Goal: Task Accomplishment & Management: Complete application form

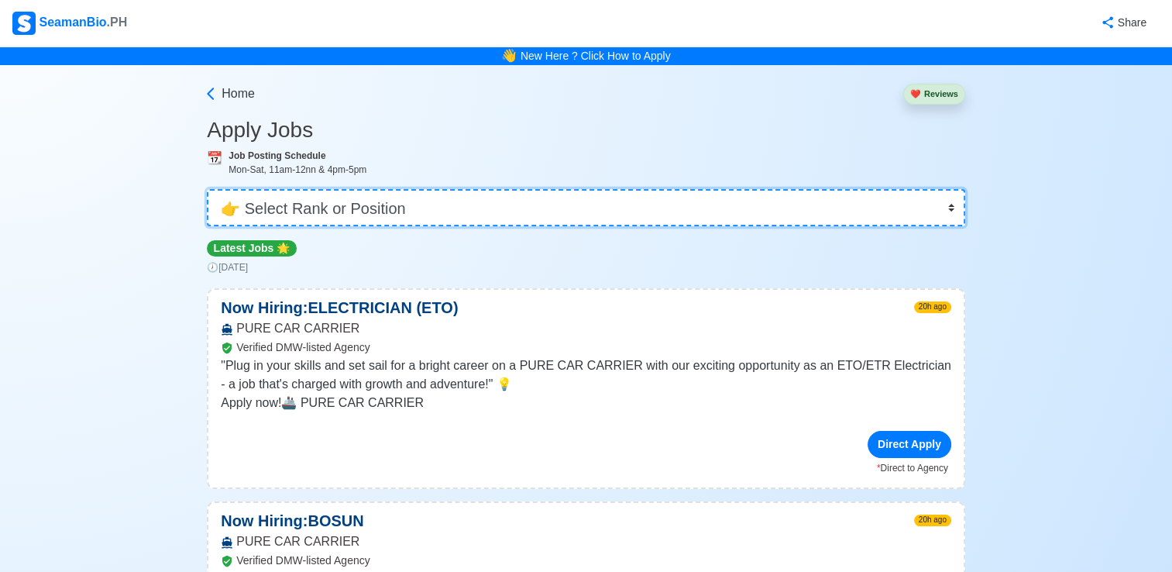
click at [950, 209] on select "👉 Select Rank or Position Master Chief Officer 2nd Officer 3rd Officer Junior O…" at bounding box center [586, 207] width 758 height 37
select select "Chief Engineer"
click at [208, 189] on select "👉 Select Rank or Position Master Chief Officer 2nd Officer 3rd Officer Junior O…" at bounding box center [586, 207] width 758 height 37
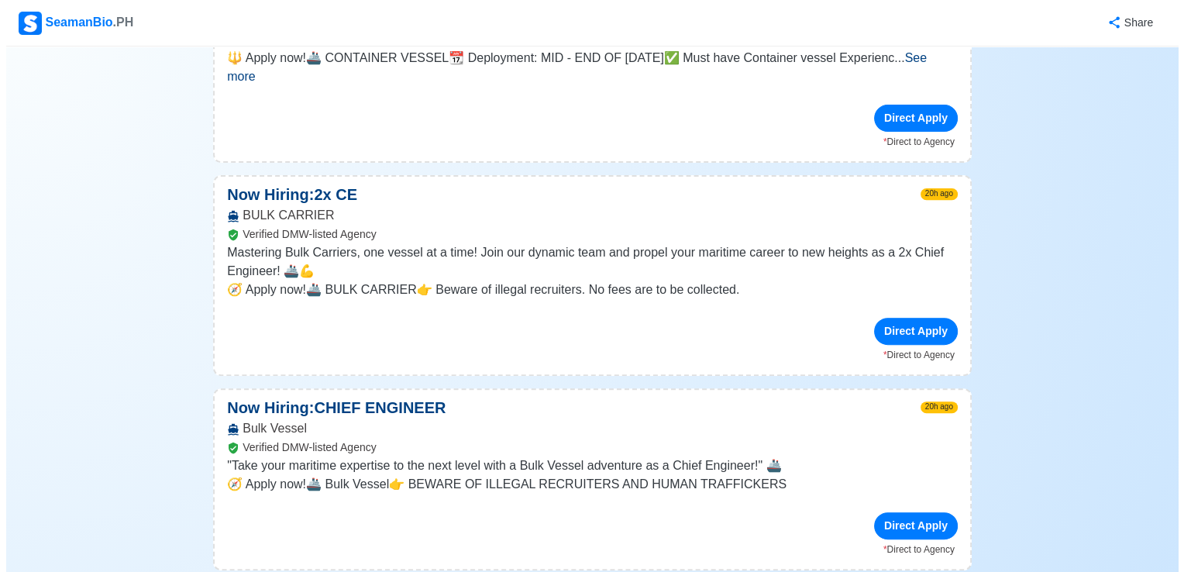
scroll to position [542, 0]
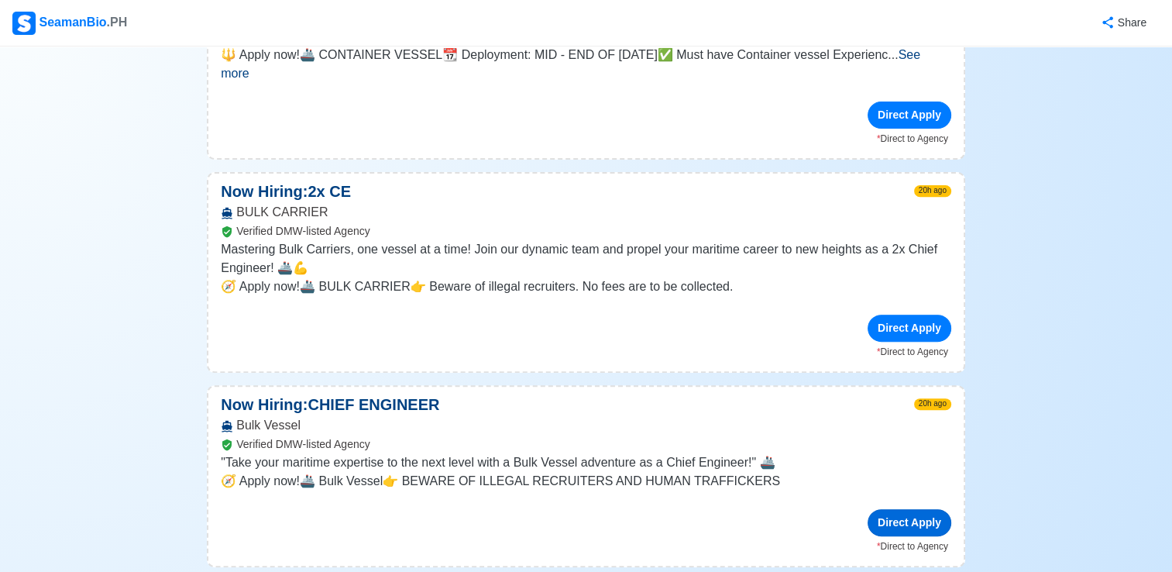
click at [900, 509] on div "Direct Apply" at bounding box center [910, 522] width 84 height 27
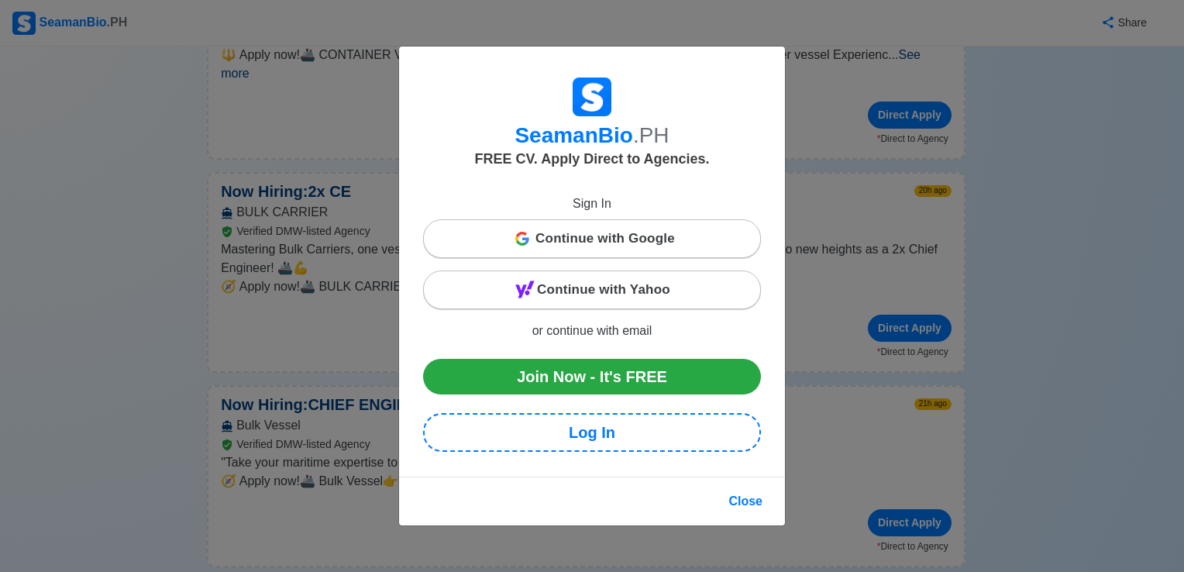
click at [614, 236] on span "Continue with Google" at bounding box center [604, 238] width 139 height 31
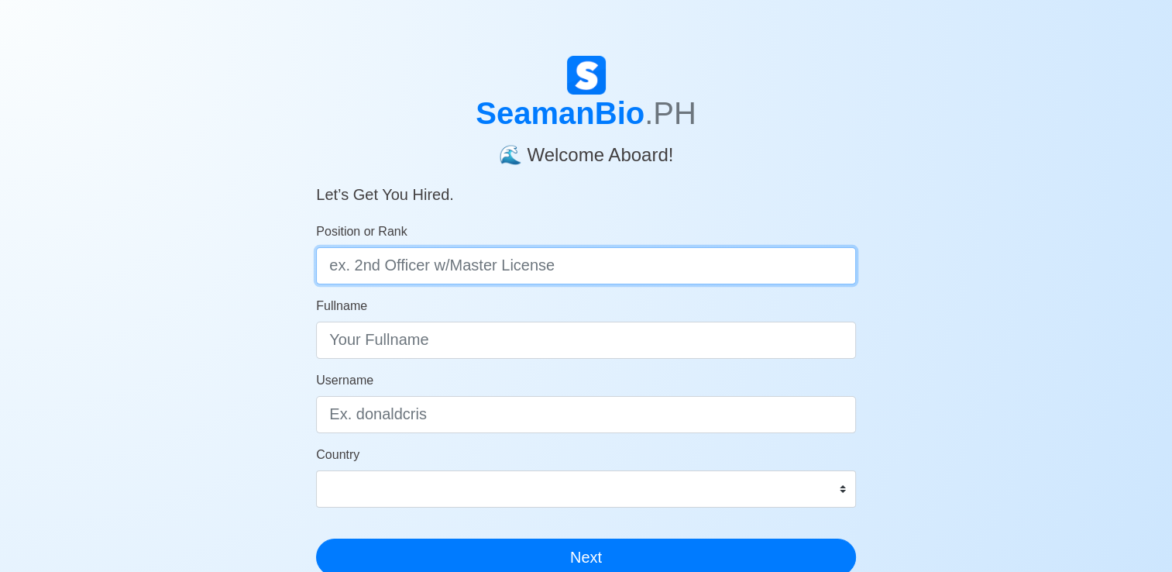
click at [599, 266] on input "Position or Rank" at bounding box center [586, 265] width 540 height 37
type input "Chief Engineer"
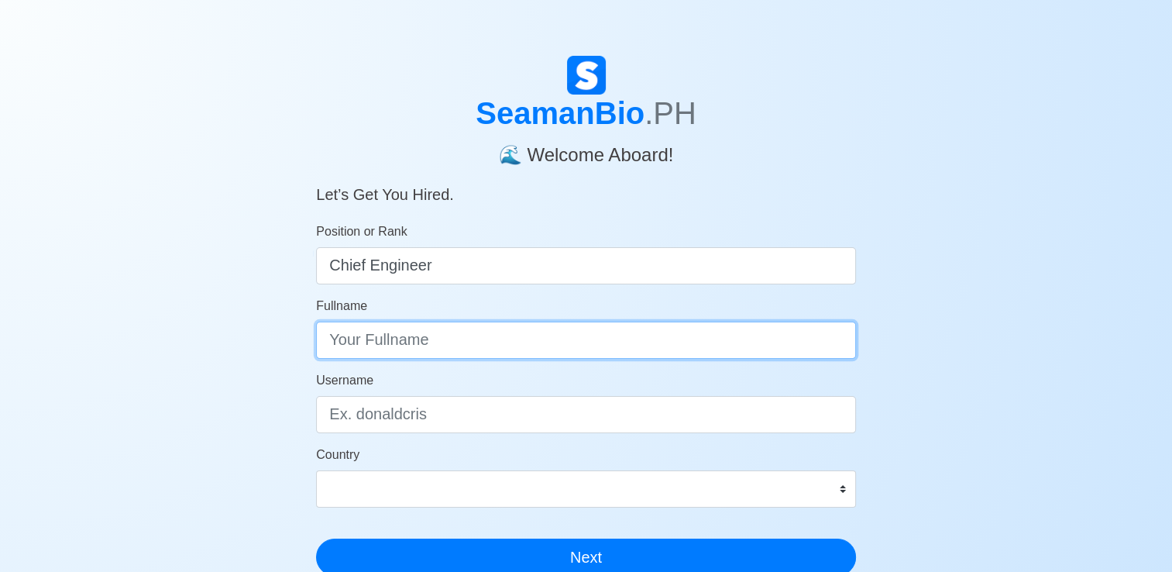
click at [407, 324] on input "Fullname" at bounding box center [586, 339] width 540 height 37
type input "e"
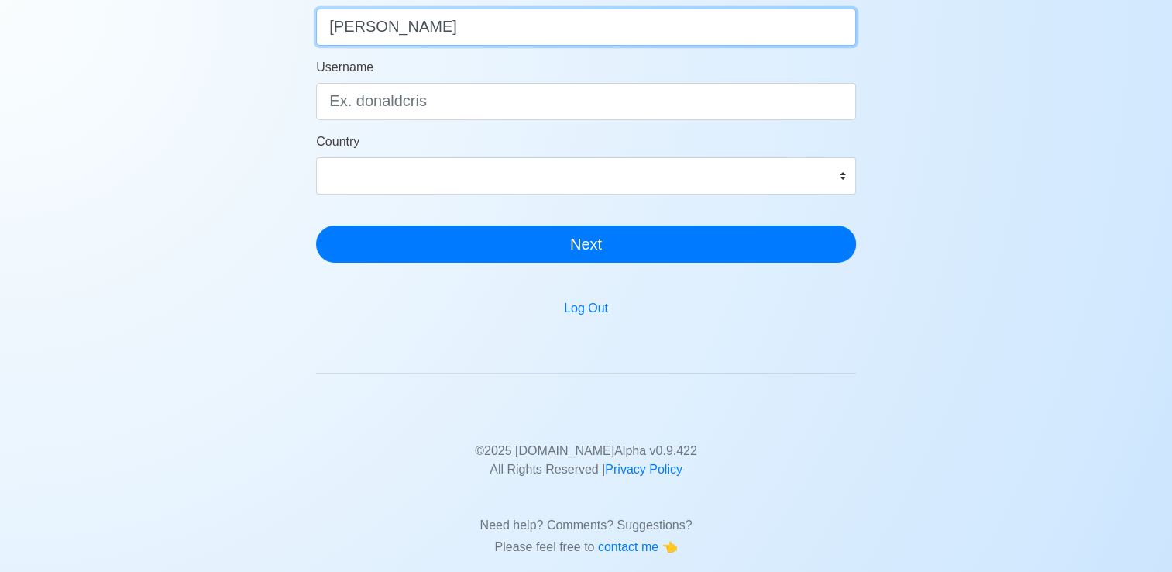
scroll to position [104, 0]
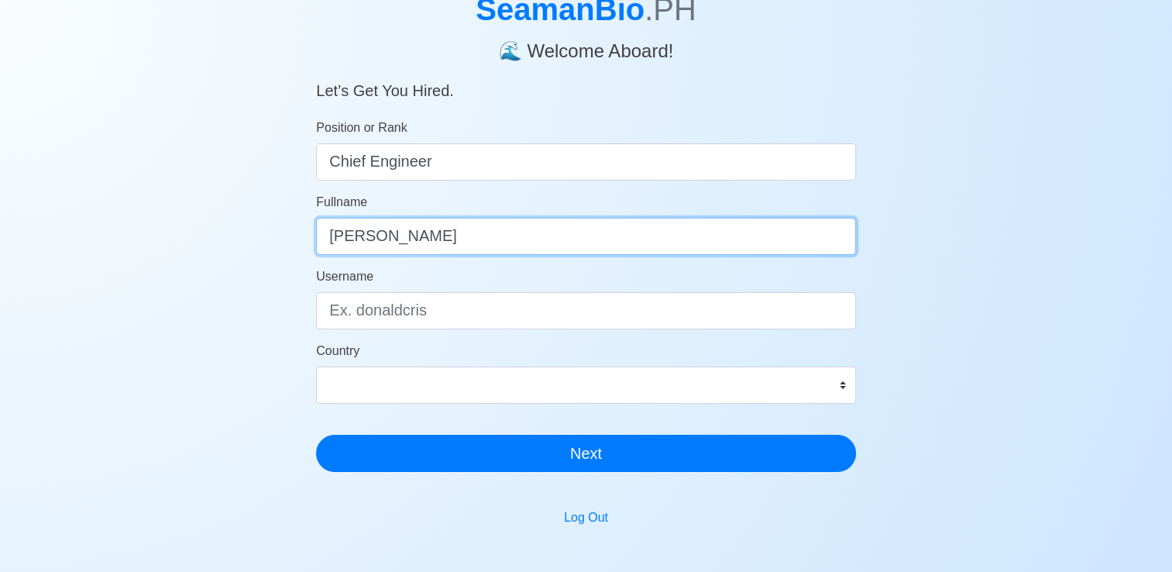
type input "Edgar Abecia Oledan"
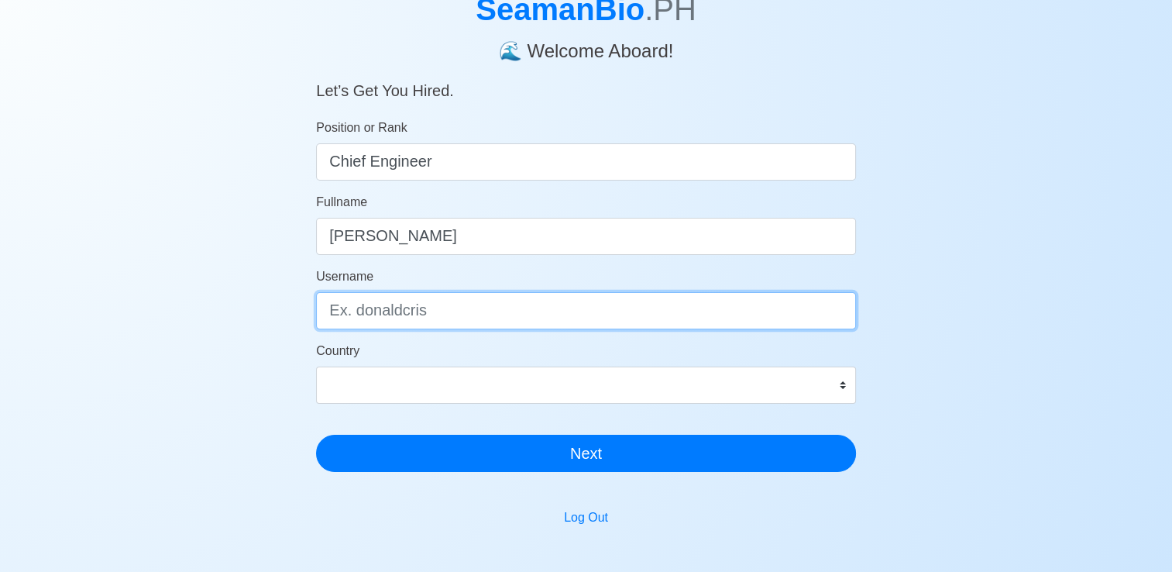
click at [368, 307] on input "Username" at bounding box center [586, 310] width 540 height 37
type input "jehovah1967"
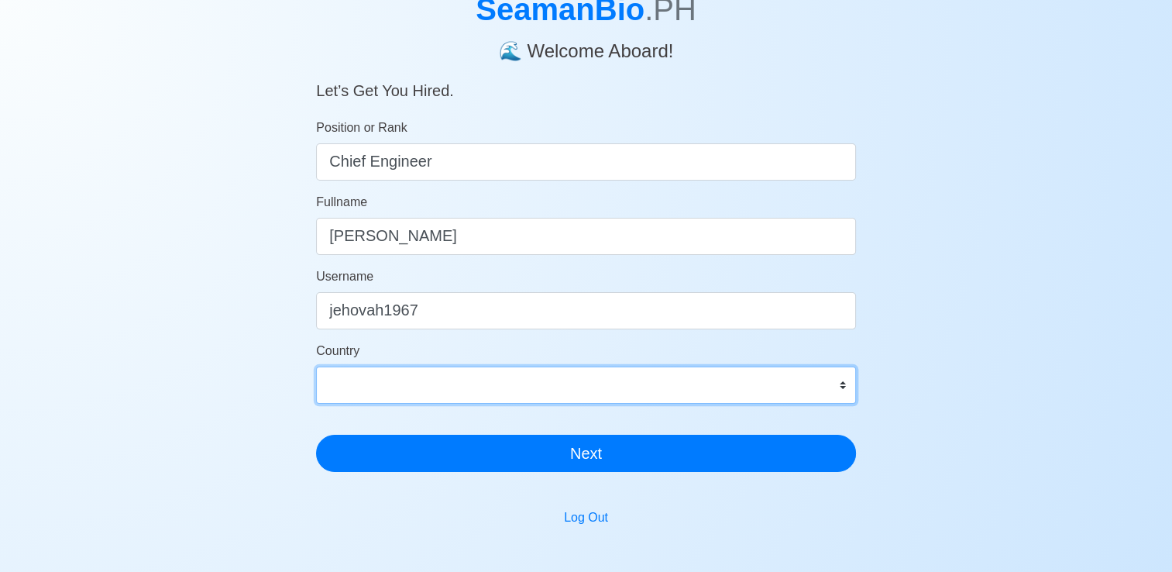
click at [843, 388] on select "Afghanistan Åland Islands Albania Algeria American Samoa Andorra Angola Anguill…" at bounding box center [586, 384] width 540 height 37
select select "PH"
click at [316, 366] on select "Afghanistan Åland Islands Albania Algeria American Samoa Andorra Angola Anguill…" at bounding box center [586, 384] width 540 height 37
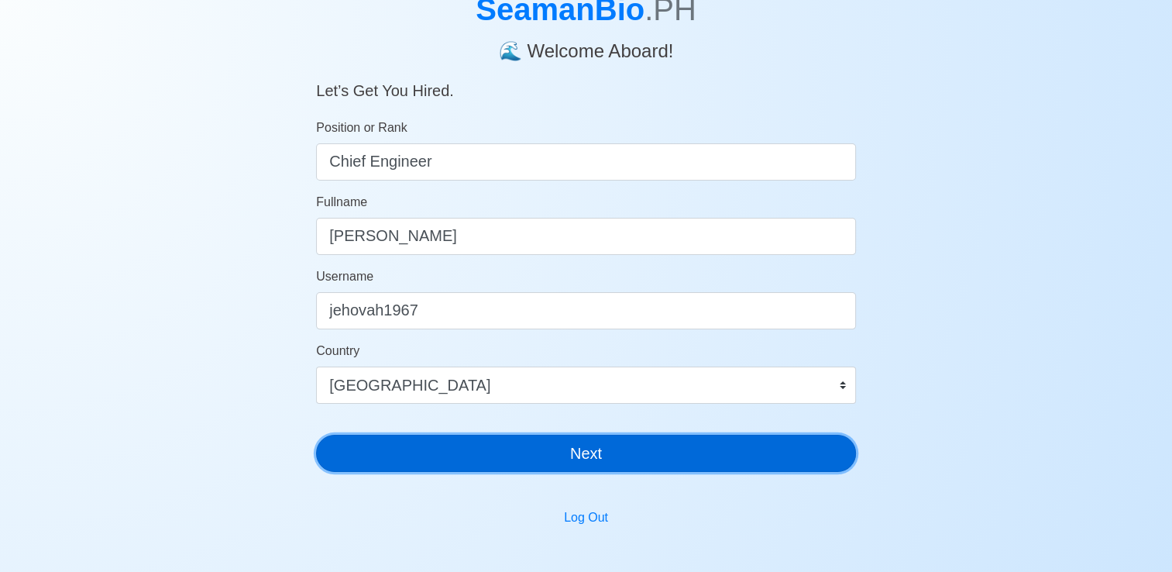
click at [558, 439] on button "Next" at bounding box center [586, 453] width 540 height 37
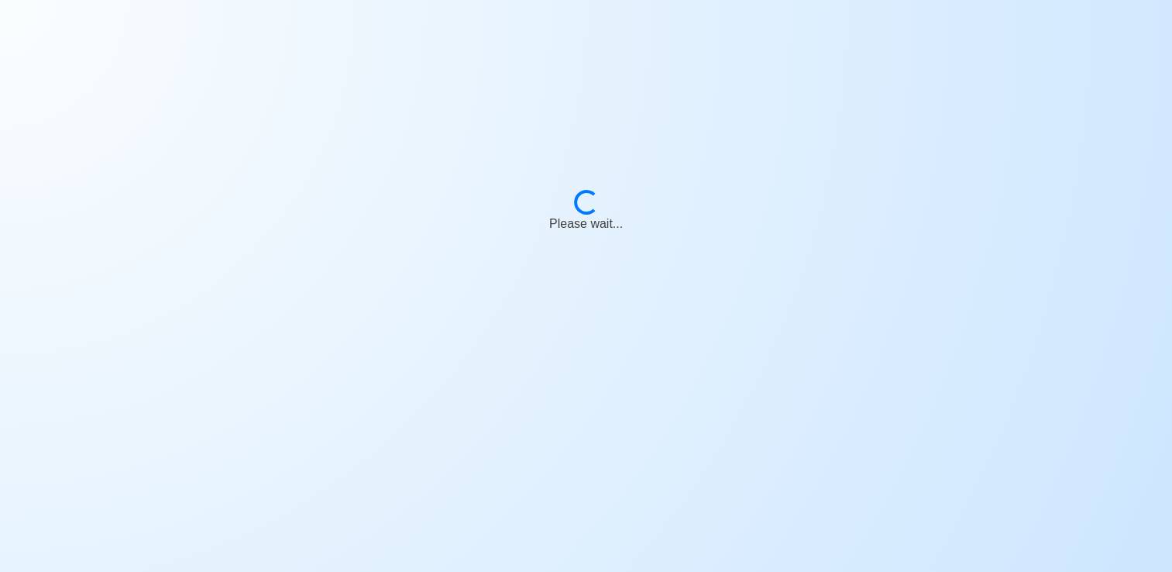
scroll to position [19, 0]
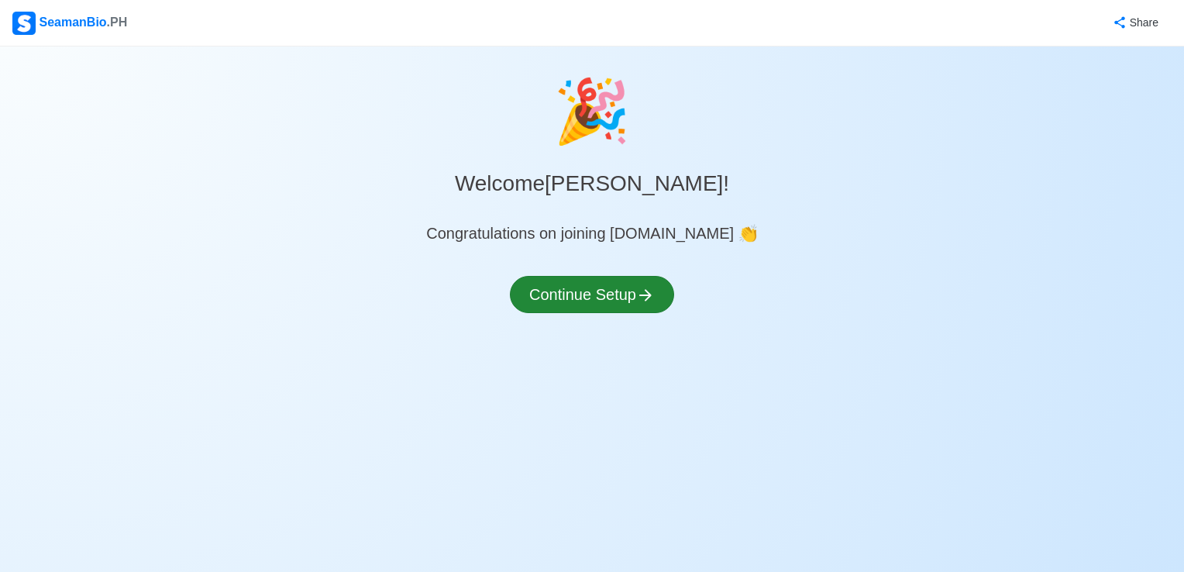
click at [638, 290] on div "🎉 Welcome Edgar Abecia Oledan ! Congratulations on joining SeamanBio.PH 👏 Conti…" at bounding box center [592, 207] width 1184 height 285
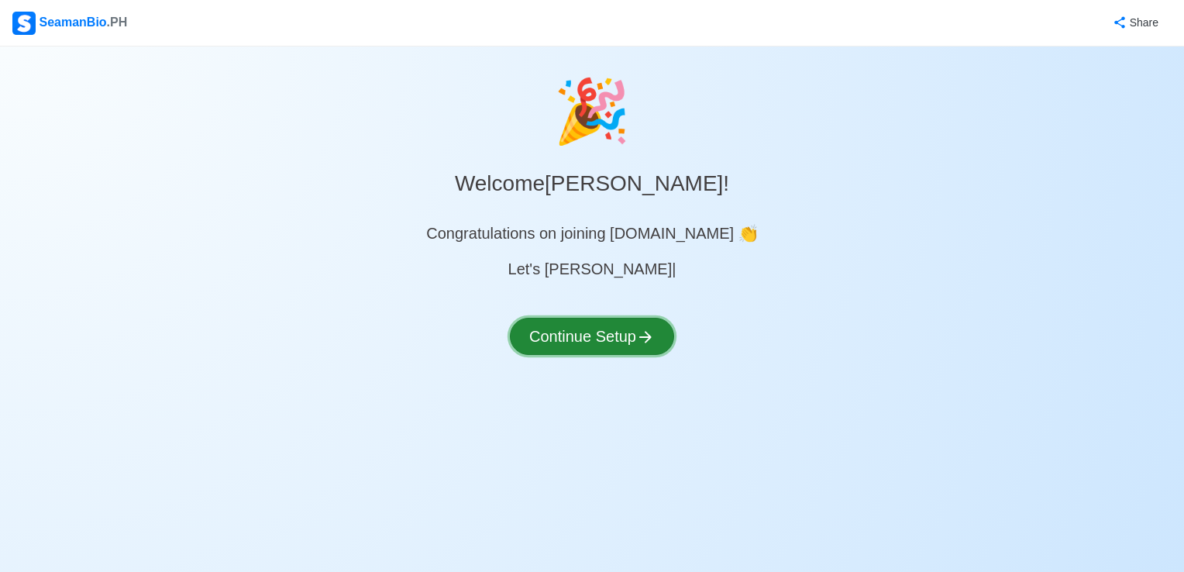
click at [635, 329] on button "Continue Setup" at bounding box center [592, 336] width 164 height 37
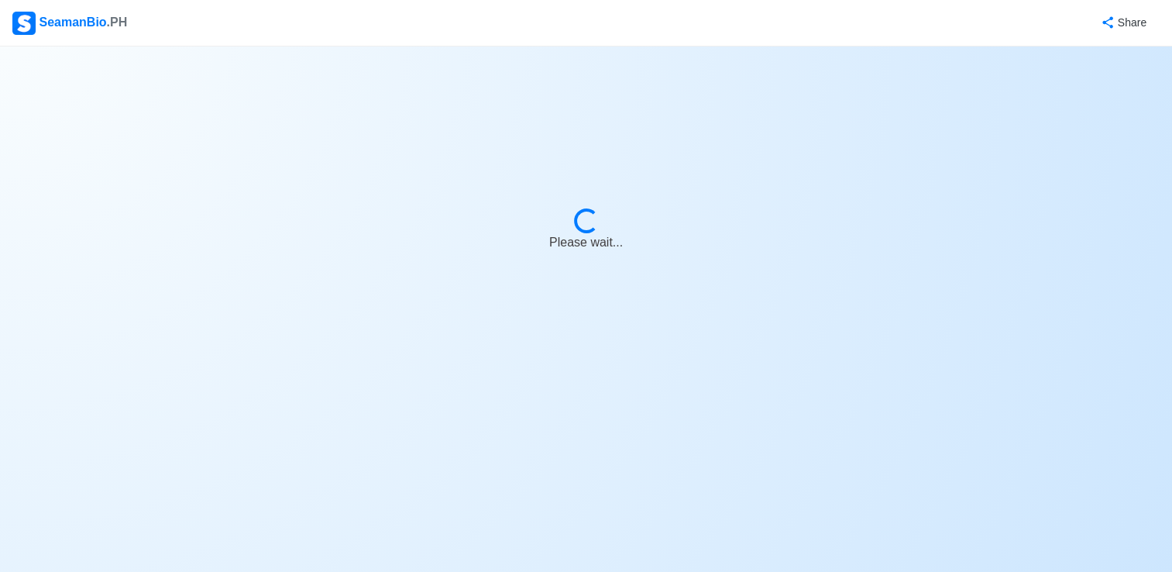
select select "Visible for Hiring"
select select "PH"
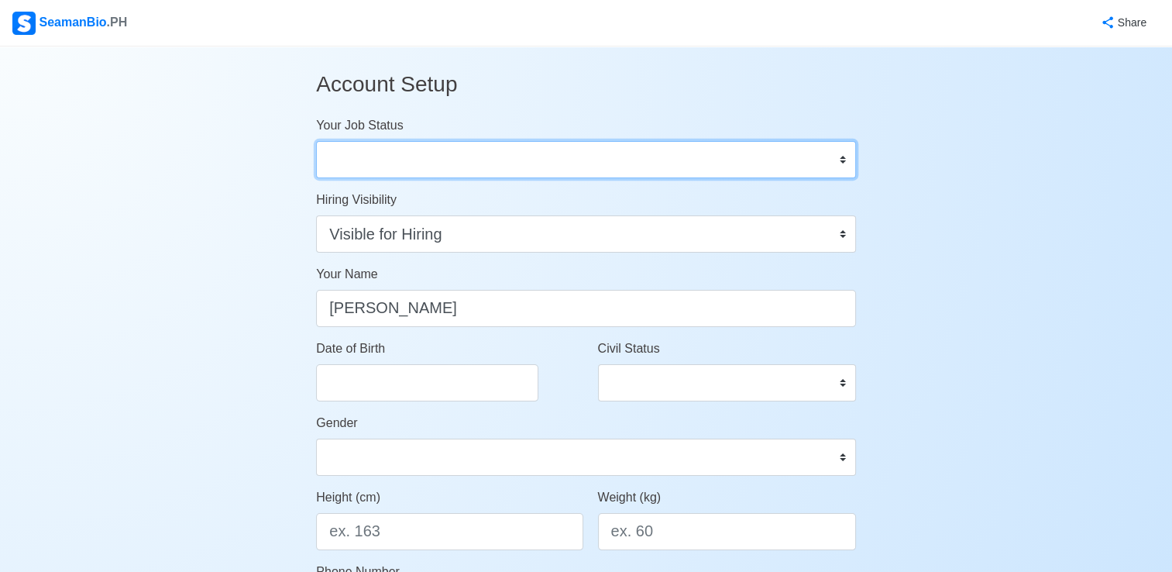
click at [844, 161] on select "Onboard Actively Looking for Job Not Looking for Job" at bounding box center [586, 159] width 540 height 37
select select "Actively Looking for Job"
click at [316, 141] on select "Onboard Actively Looking for Job Not Looking for Job" at bounding box center [586, 159] width 540 height 37
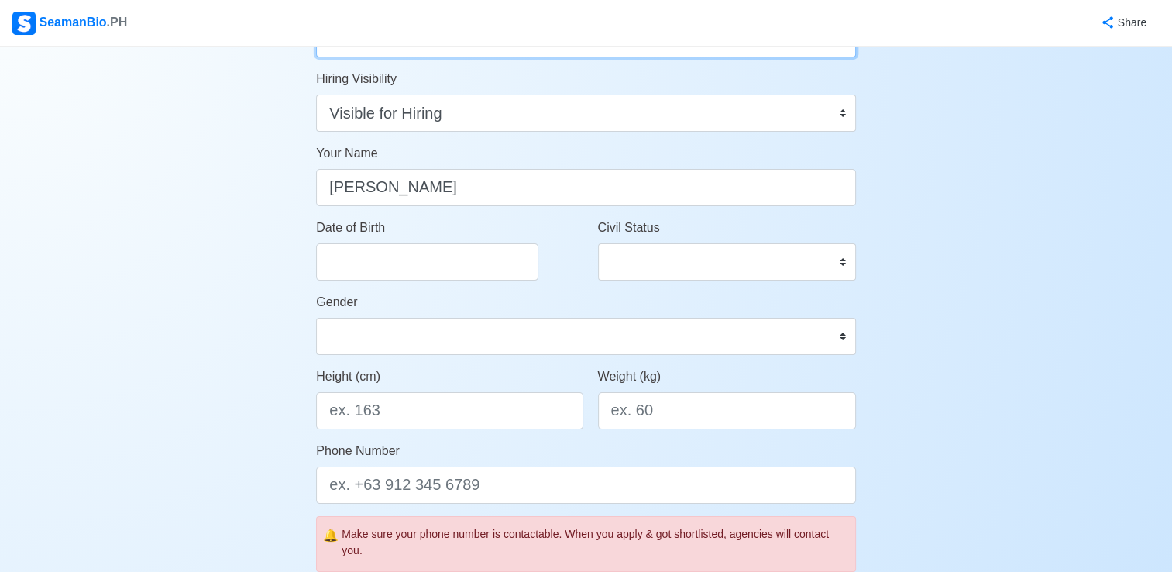
scroll to position [155, 0]
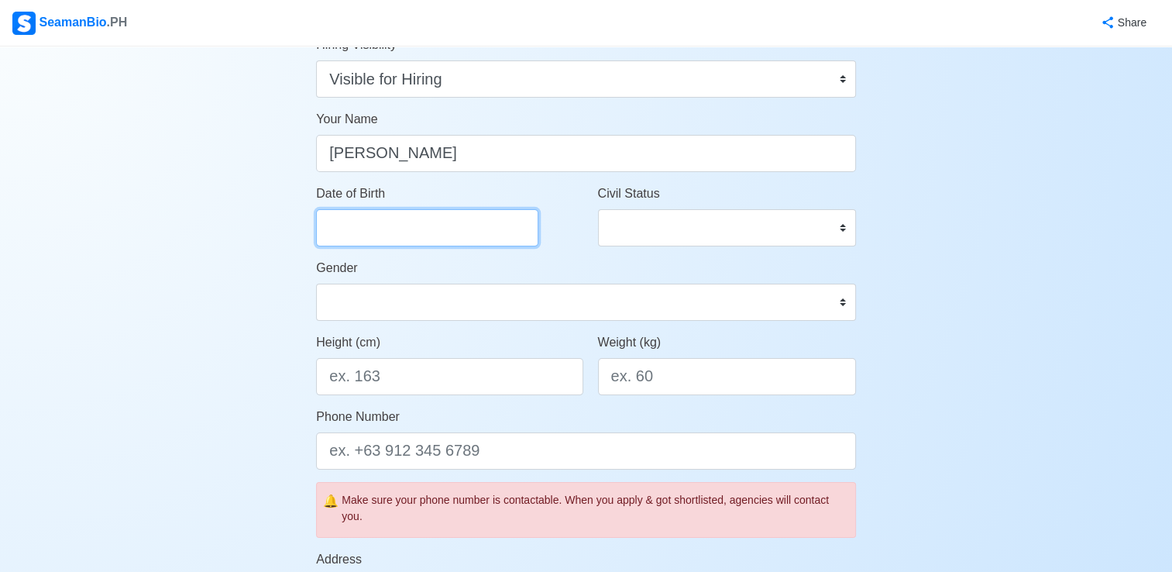
select select "****"
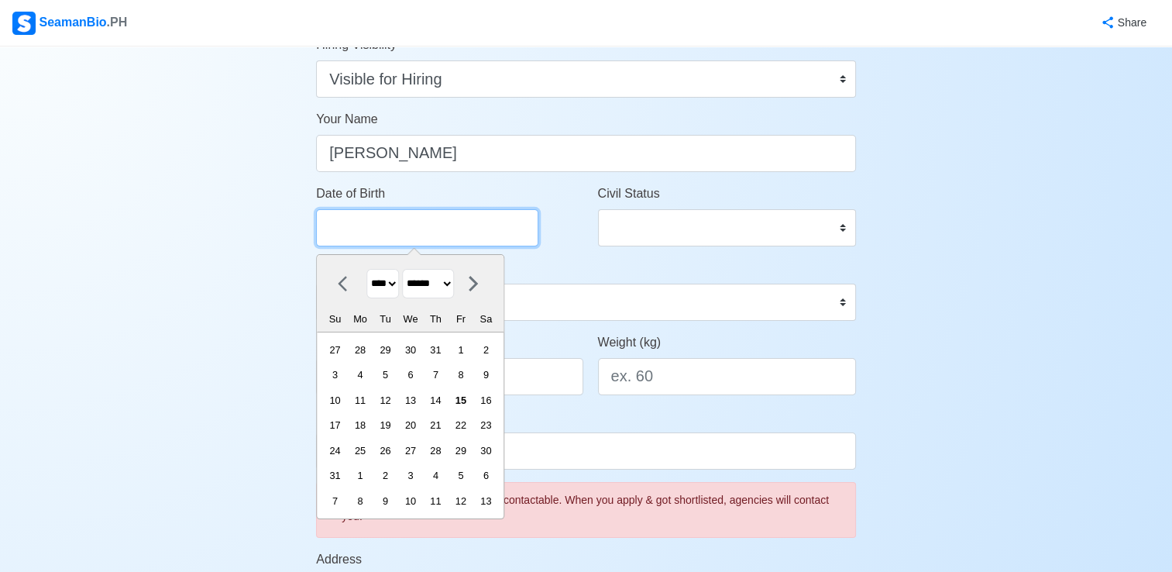
drag, startPoint x: 328, startPoint y: 223, endPoint x: 319, endPoint y: 225, distance: 9.4
click at [327, 223] on input "Date of Birth" at bounding box center [427, 227] width 222 height 37
click at [343, 283] on icon at bounding box center [347, 283] width 19 height 19
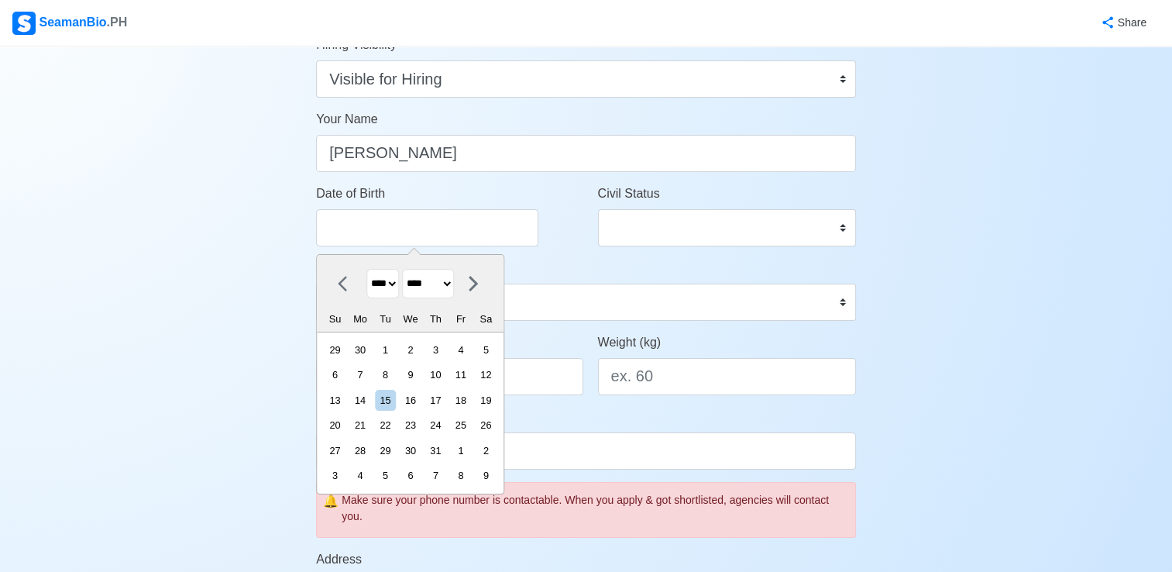
click at [347, 277] on icon at bounding box center [347, 283] width 19 height 19
click at [346, 277] on icon at bounding box center [342, 283] width 9 height 15
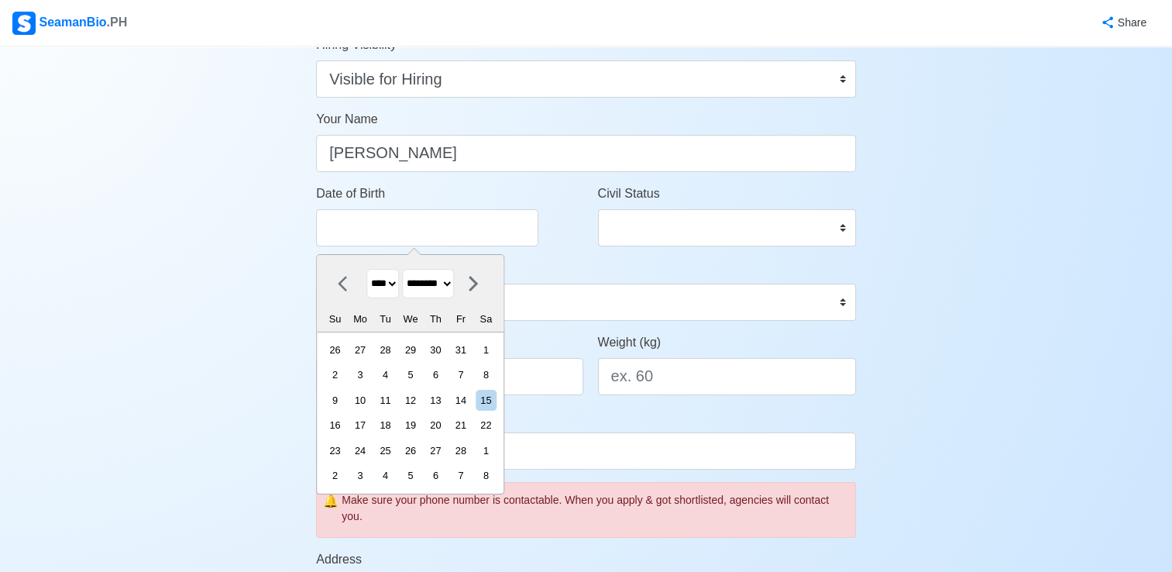
click at [346, 277] on icon at bounding box center [342, 283] width 9 height 15
select select "*******"
click at [346, 277] on icon at bounding box center [342, 283] width 9 height 15
select select "****"
click at [345, 279] on icon at bounding box center [342, 283] width 9 height 15
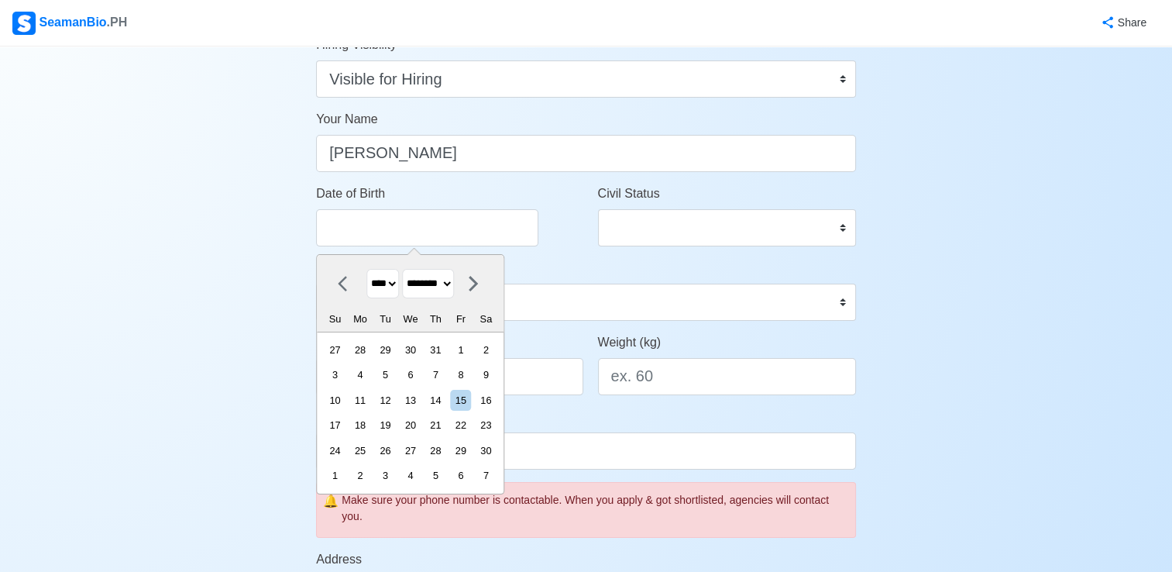
click at [345, 279] on icon at bounding box center [347, 283] width 19 height 19
click at [340, 280] on icon at bounding box center [347, 283] width 19 height 19
drag, startPoint x: 340, startPoint y: 280, endPoint x: 350, endPoint y: 263, distance: 20.5
click at [342, 278] on icon at bounding box center [347, 283] width 19 height 19
select select "******"
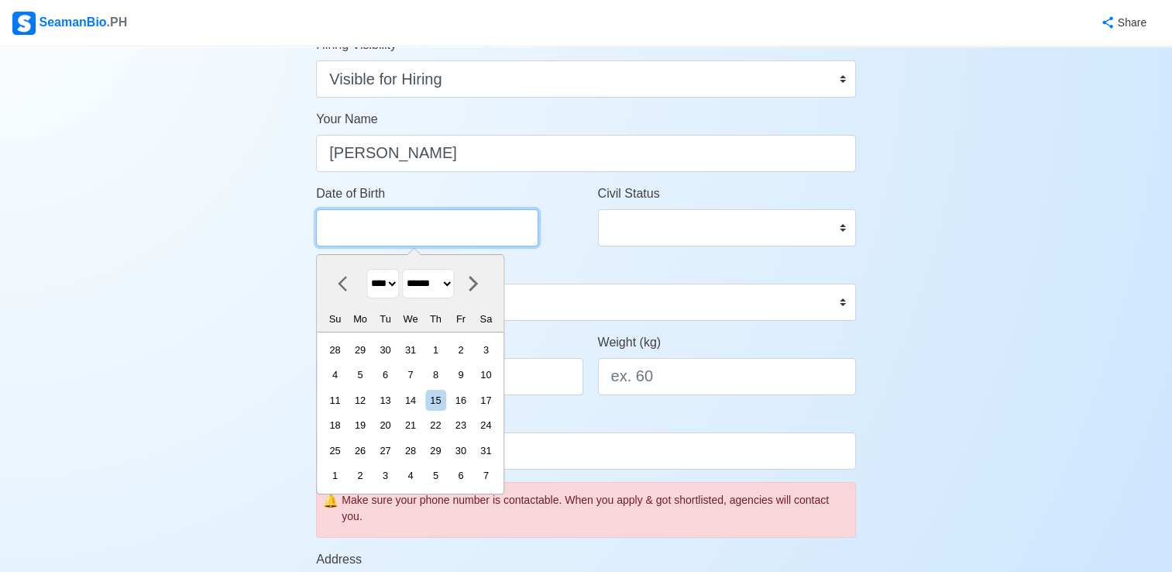
click at [342, 228] on input "Date of Birth" at bounding box center [427, 227] width 222 height 37
type input "2"
select select "****"
select select "********"
type input "28 Mar"
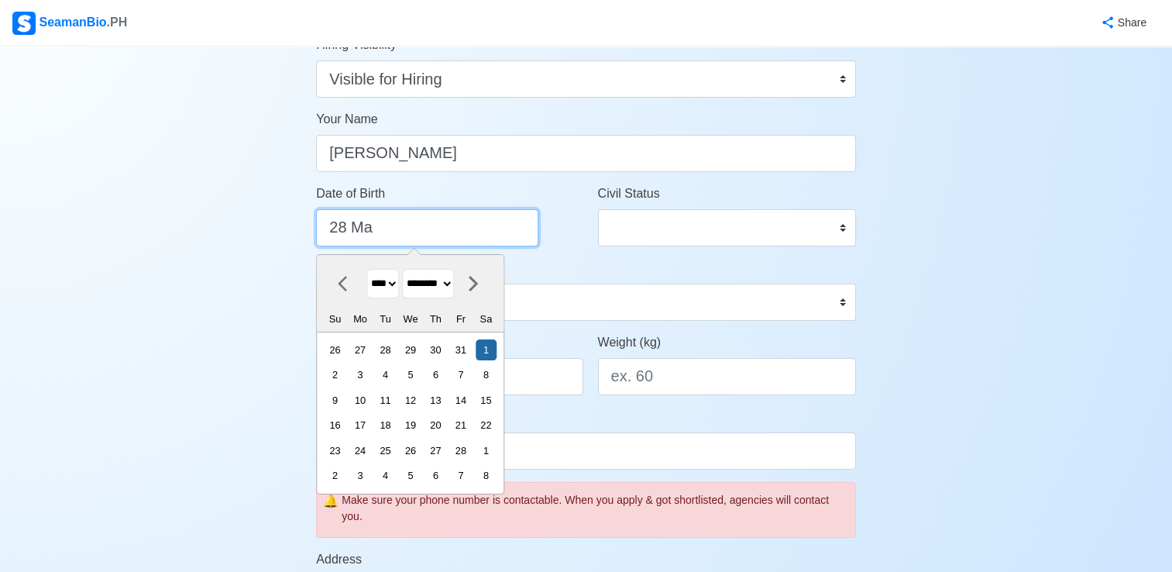
select select "****"
select select "*****"
type input "28 March 19"
select select "****"
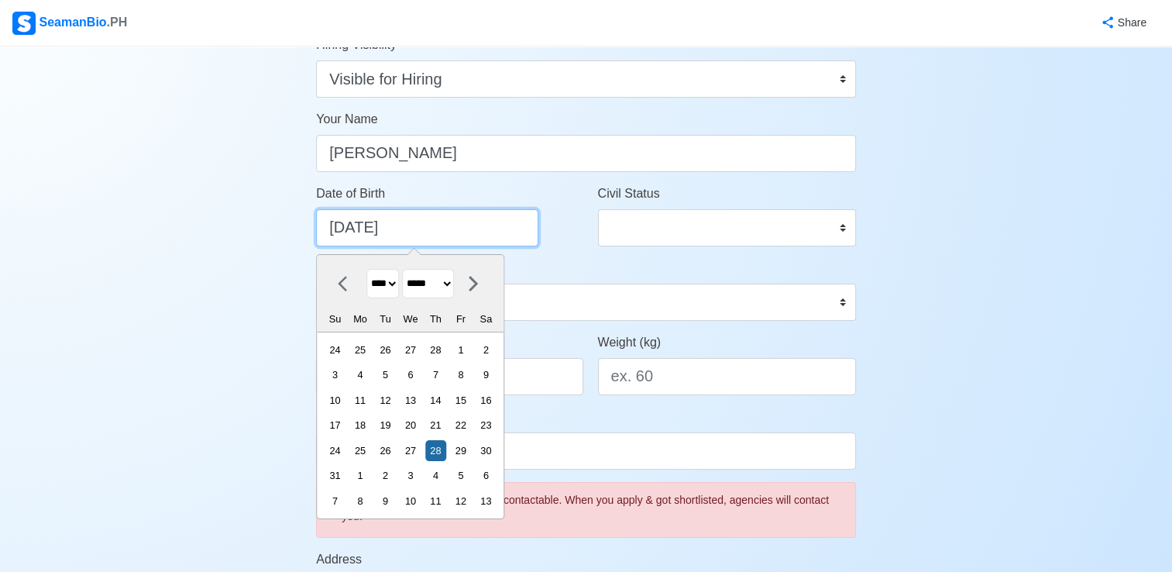
type input "28 March 1967"
select select "****"
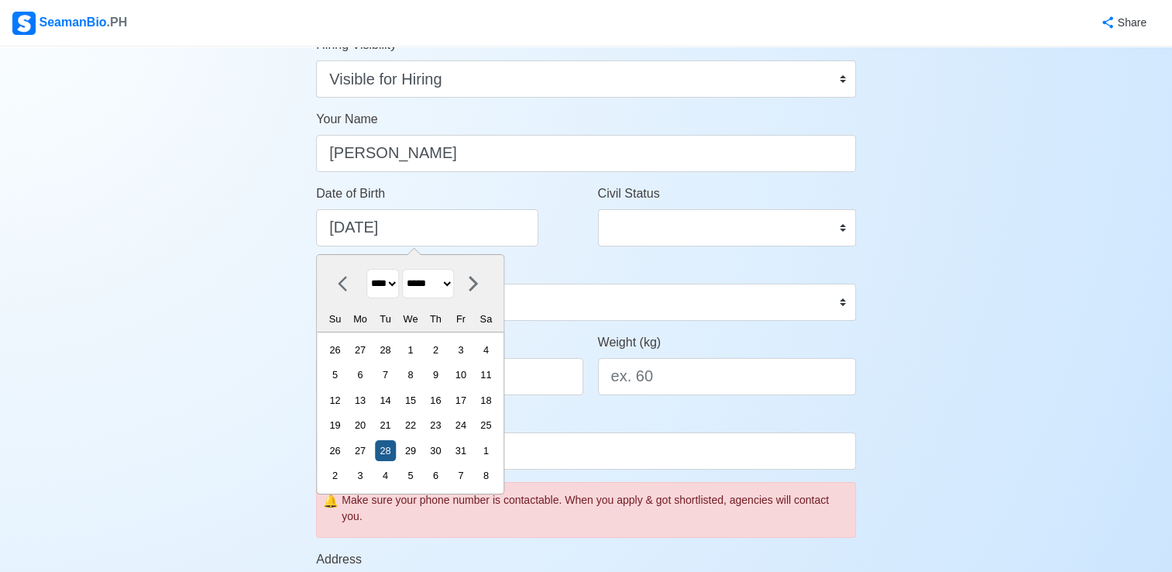
click at [396, 448] on div "28" at bounding box center [385, 450] width 21 height 21
type input "03/28/1967"
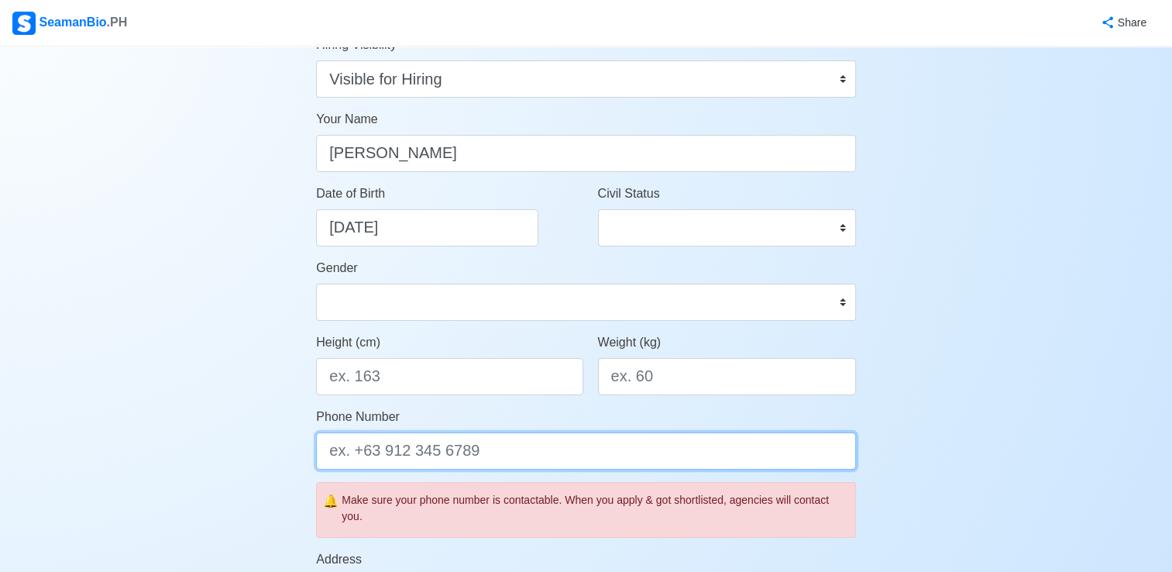
click at [396, 448] on input "Phone Number" at bounding box center [586, 450] width 540 height 37
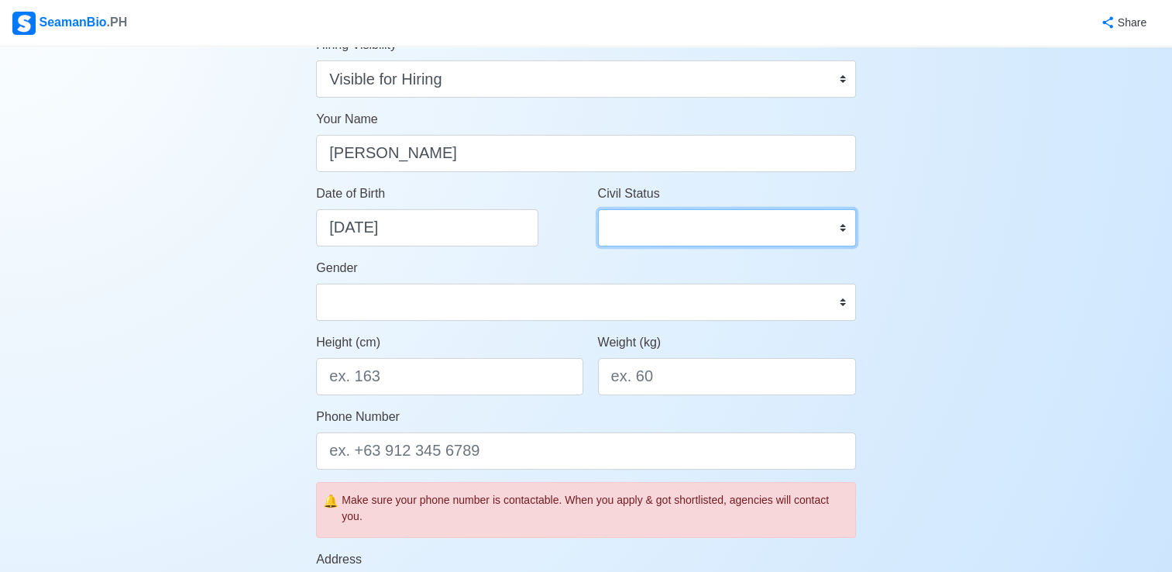
click at [844, 229] on select "Single Married Widowed Separated" at bounding box center [727, 227] width 258 height 37
select select "Married"
click at [598, 209] on select "Single Married Widowed Separated" at bounding box center [727, 227] width 258 height 37
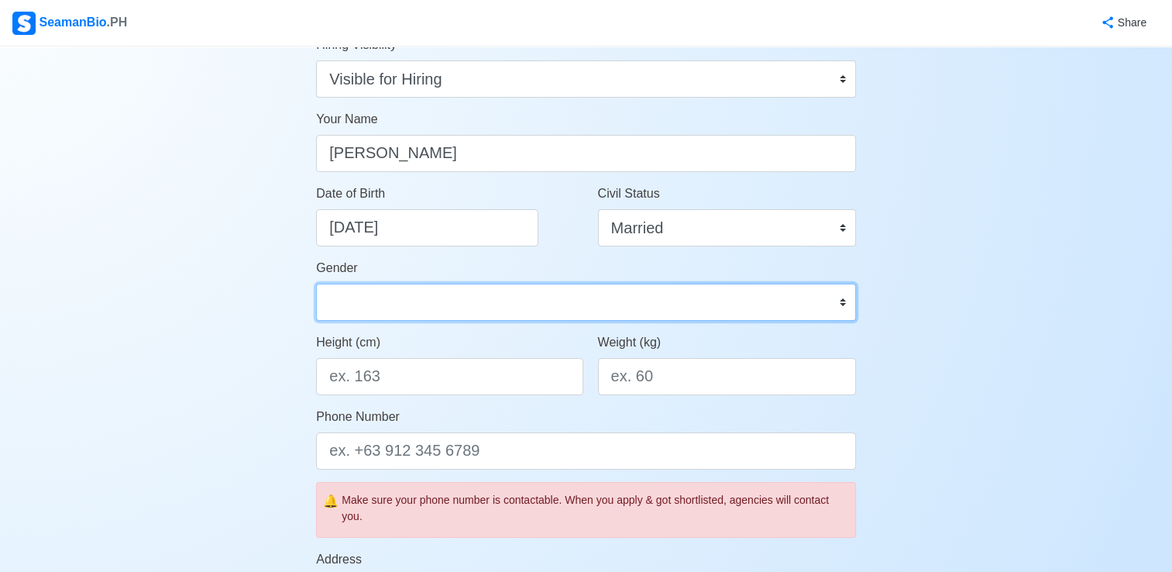
drag, startPoint x: 842, startPoint y: 305, endPoint x: 833, endPoint y: 305, distance: 9.3
click at [840, 305] on select "Male Female" at bounding box center [586, 302] width 540 height 37
select select "Male"
click at [316, 284] on select "Male Female" at bounding box center [586, 302] width 540 height 37
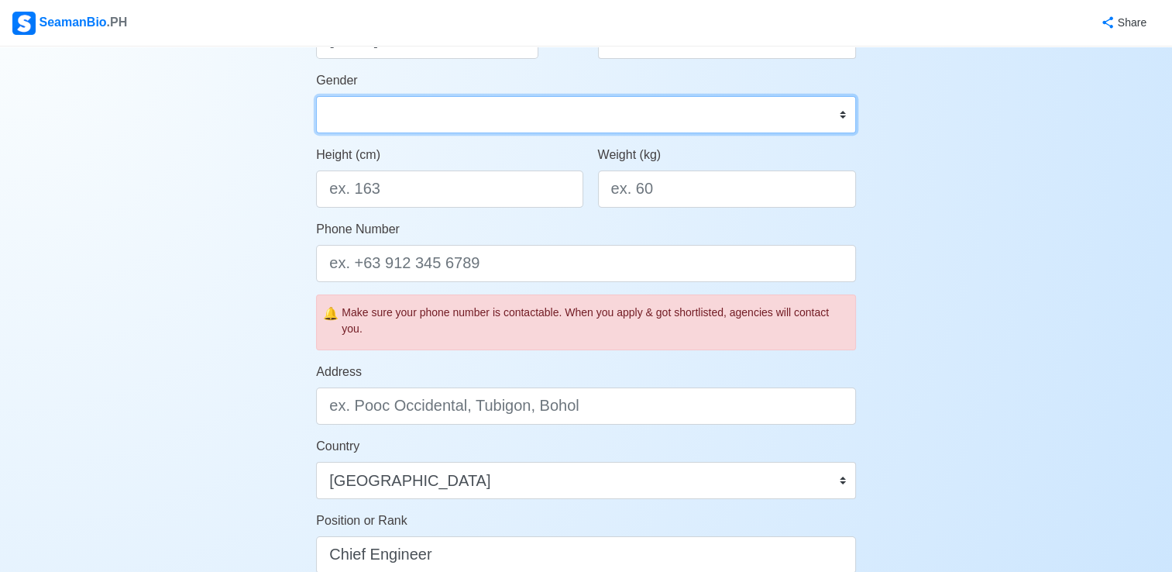
scroll to position [325, 0]
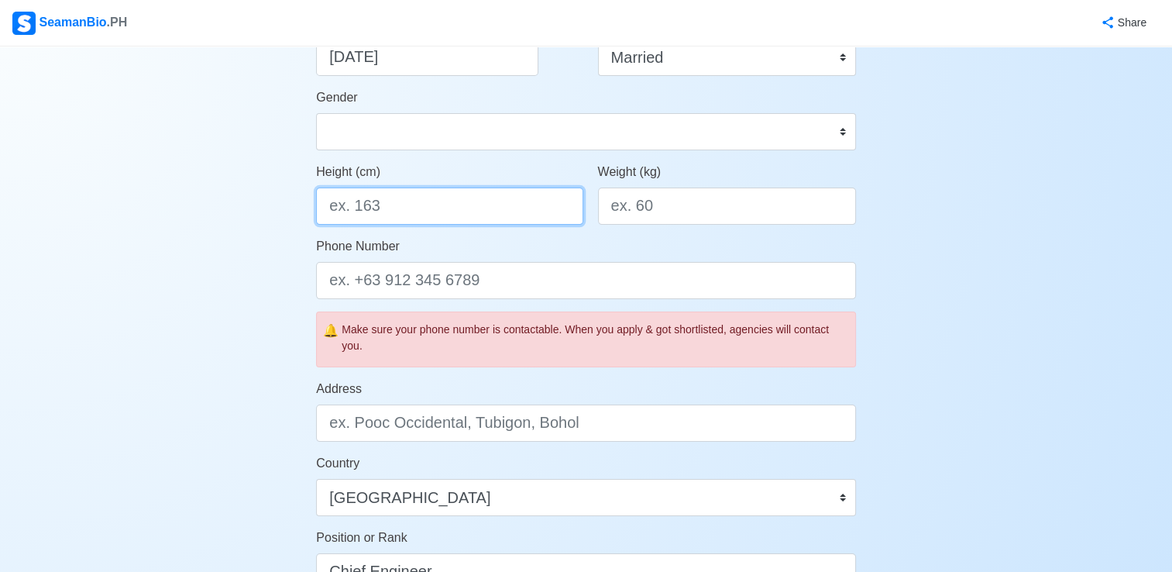
click at [424, 206] on input "Height (cm)" at bounding box center [449, 205] width 266 height 37
click at [384, 201] on input "Height (cm)" at bounding box center [449, 205] width 266 height 37
click at [381, 212] on input "Height (cm)" at bounding box center [449, 205] width 266 height 37
type input "165 cm"
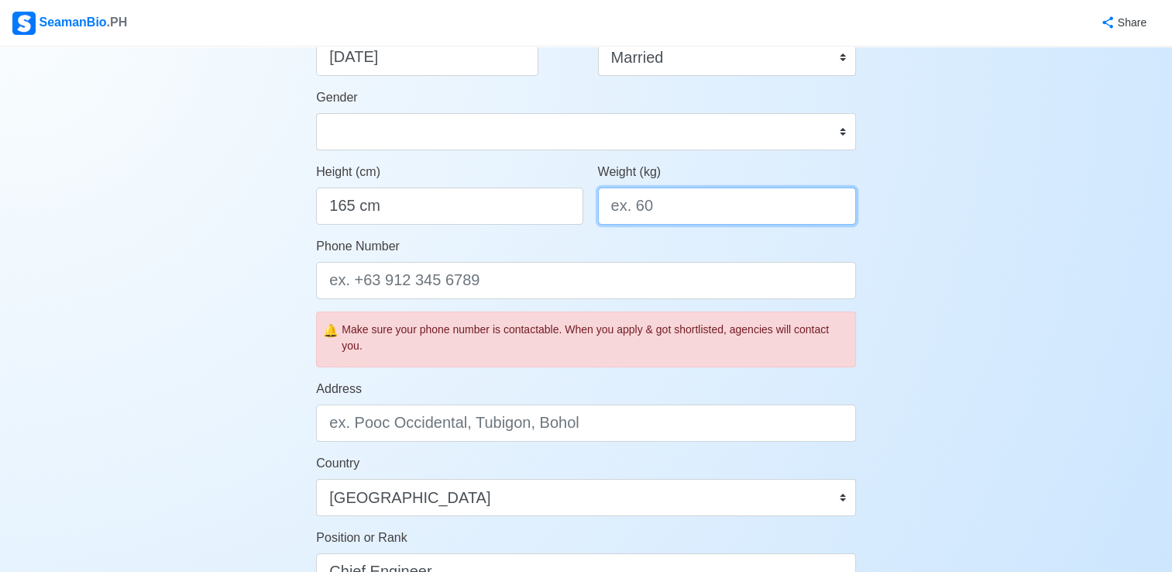
click at [656, 206] on input "Weight (kg)" at bounding box center [727, 205] width 258 height 37
type input "75"
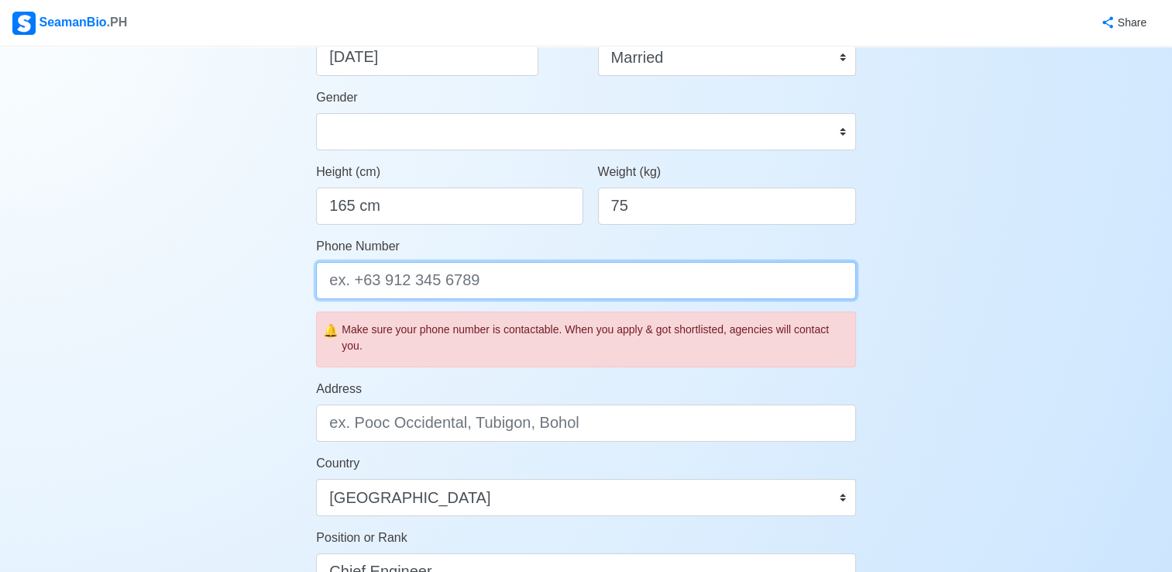
click at [493, 283] on input "Phone Number" at bounding box center [586, 280] width 540 height 37
type input "09491859079"
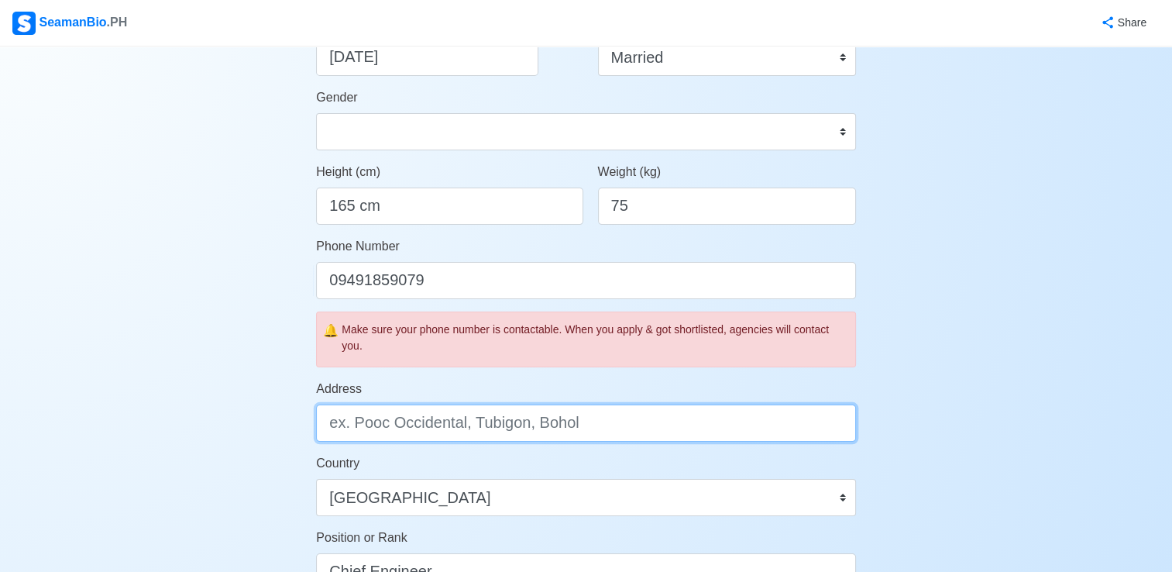
click at [471, 421] on input "Address" at bounding box center [586, 422] width 540 height 37
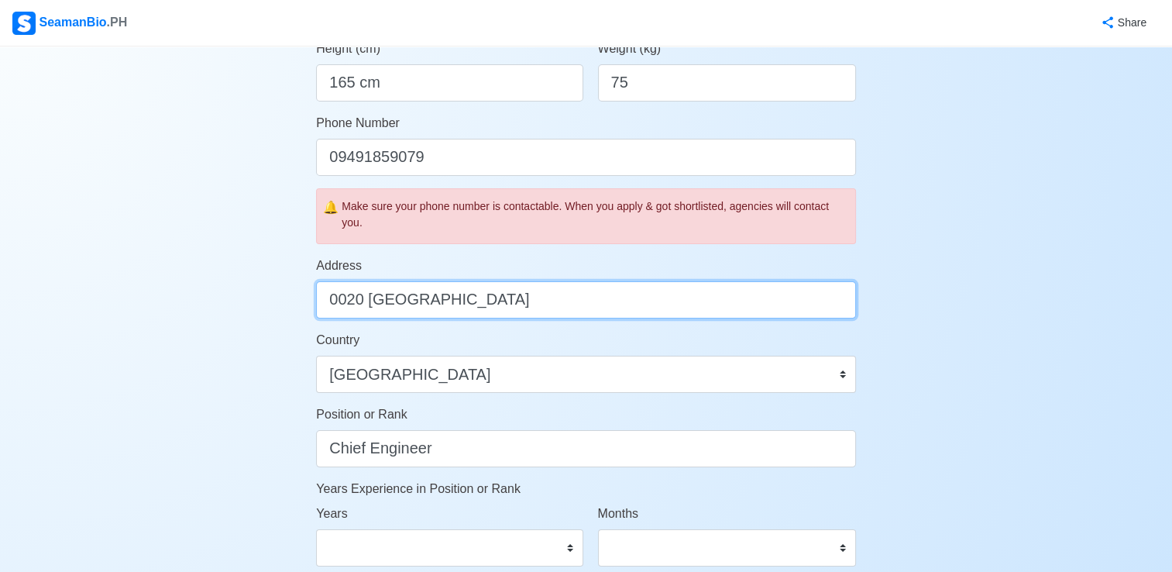
scroll to position [480, 0]
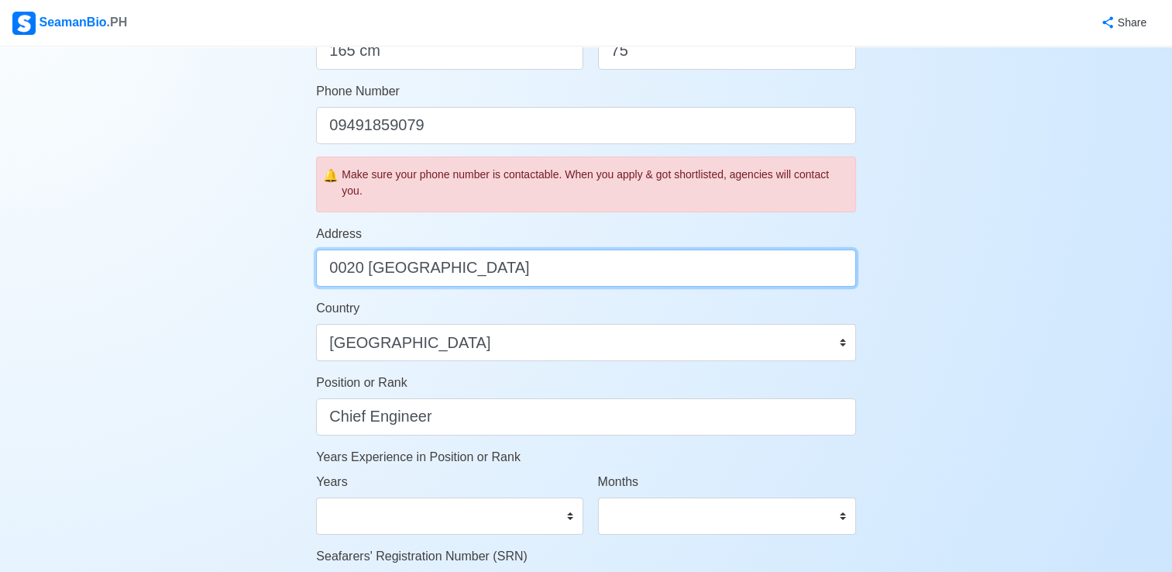
type input "0020 empire village palo iligan city"
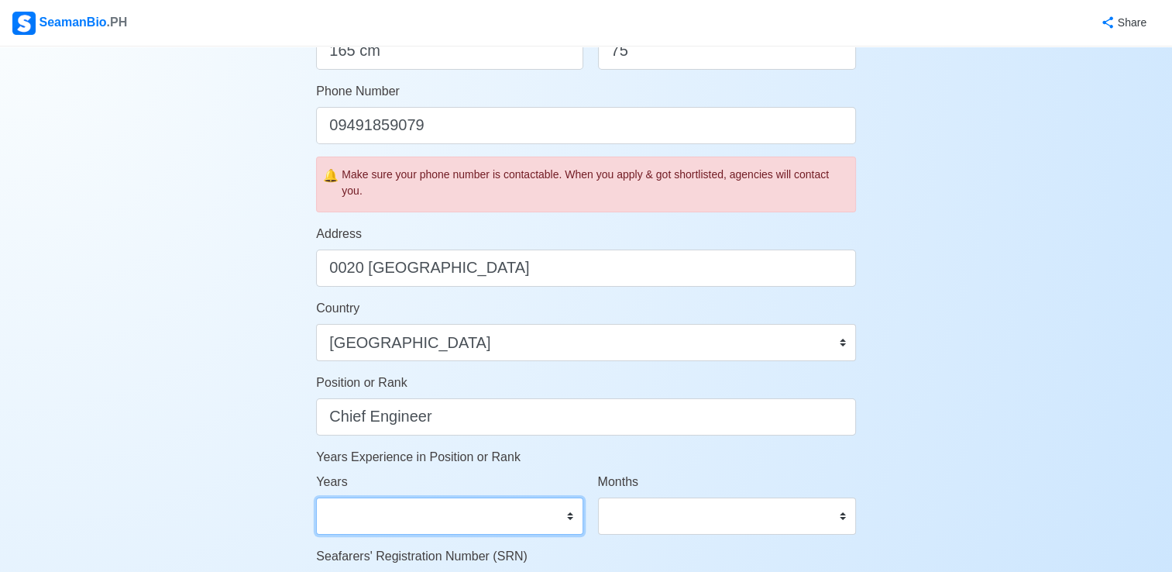
click at [571, 520] on select "0 1 2 3 4 5 6 7 8 9 10 11 12 13 14 15 16 17 18 19 20 21 22 23 24 25 26 27 28 29…" at bounding box center [449, 515] width 266 height 37
select select "7"
click at [316, 497] on select "0 1 2 3 4 5 6 7 8 9 10 11 12 13 14 15 16 17 18 19 20 21 22 23 24 25 26 27 28 29…" at bounding box center [449, 515] width 266 height 37
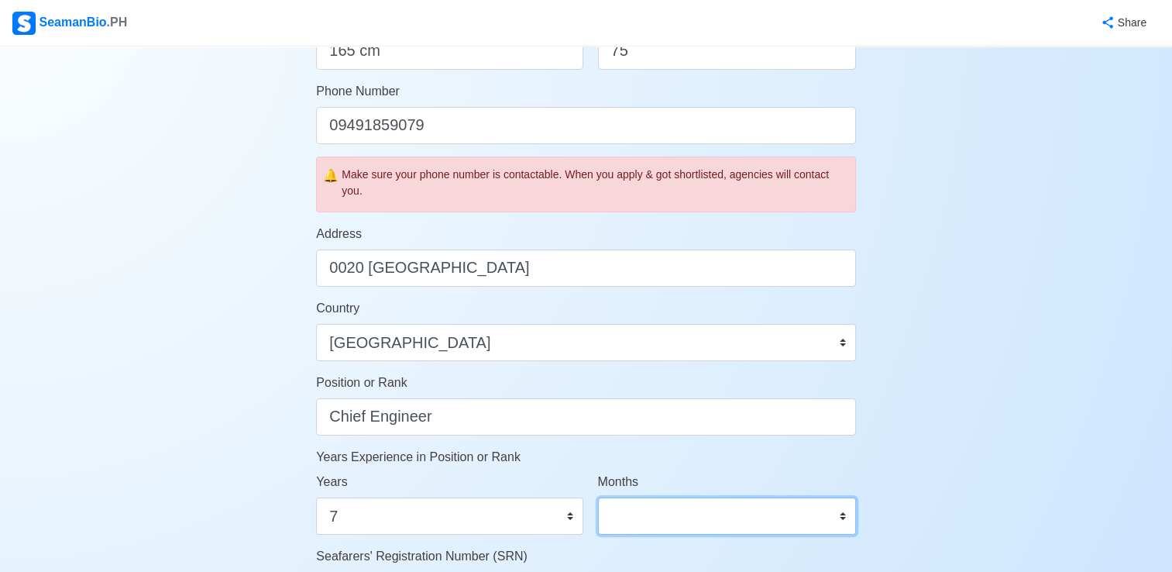
click at [840, 517] on select "0 1 2 3 4 5 6 7 8 9 10 11" at bounding box center [727, 515] width 258 height 37
select select "2"
click at [598, 497] on select "0 1 2 3 4 5 6 7 8 9 10 11" at bounding box center [727, 515] width 258 height 37
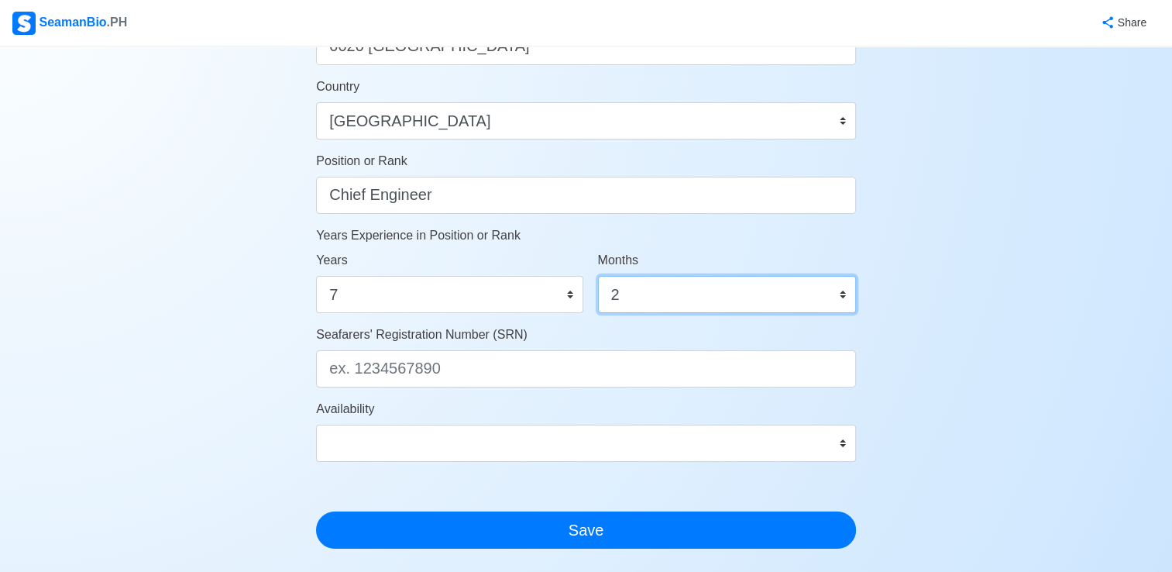
scroll to position [713, 0]
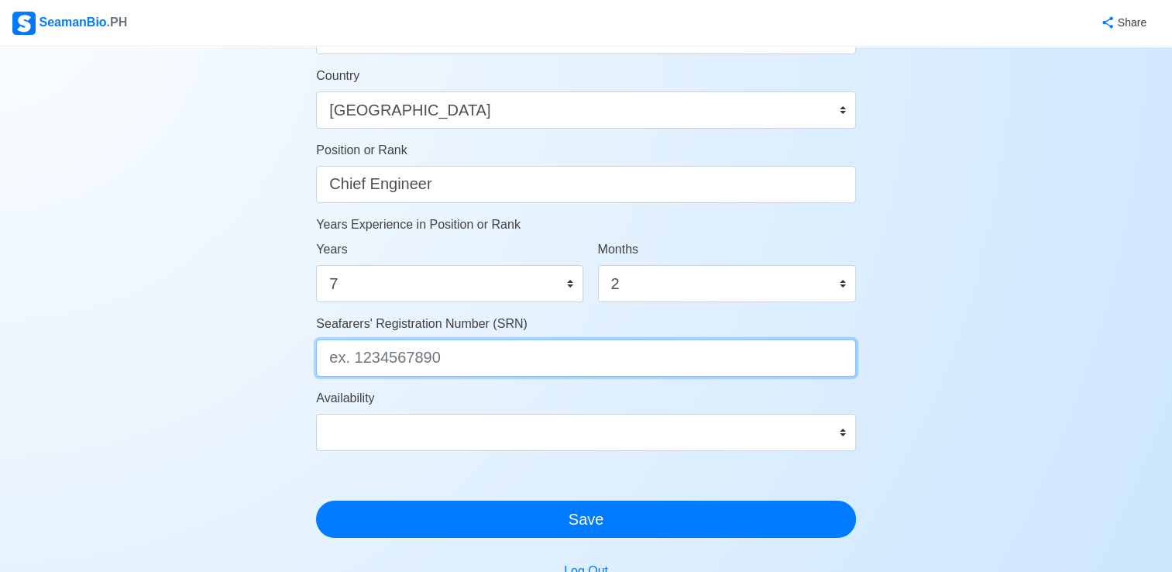
click at [450, 350] on input "Seafarers' Registration Number (SRN)" at bounding box center [586, 357] width 540 height 37
type input "6703280002"
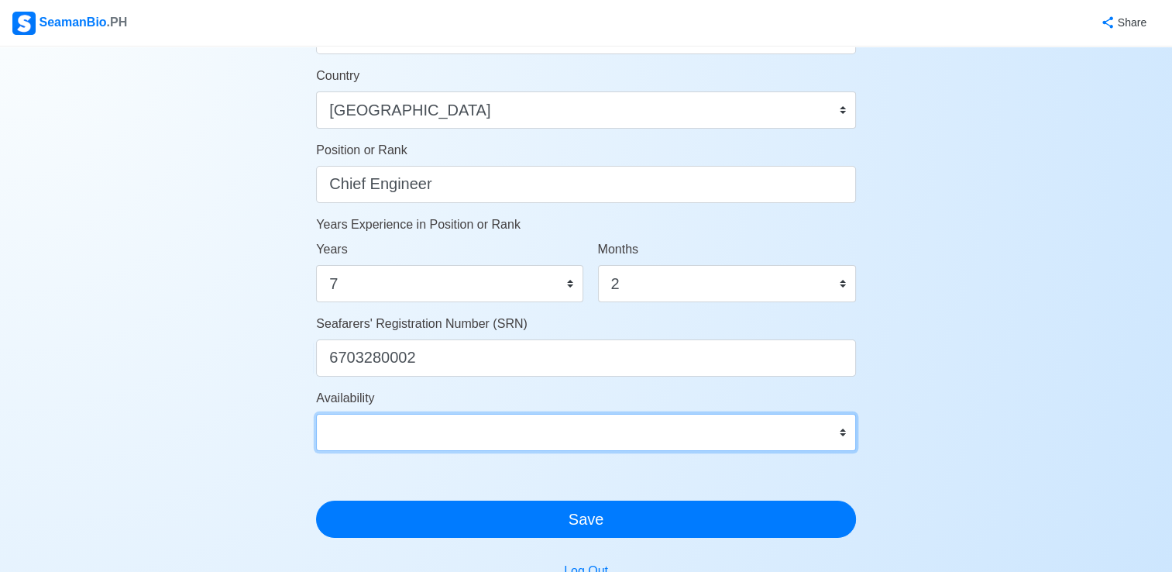
click at [841, 432] on select "Immediate Sep 2025 Oct 2025 Nov 2025 Dec 2025 Jan 2026 Feb 2026 Mar 2026 Apr 20…" at bounding box center [586, 432] width 540 height 37
select select "4102412400000"
click at [316, 414] on select "Immediate Sep 2025 Oct 2025 Nov 2025 Dec 2025 Jan 2026 Feb 2026 Mar 2026 Apr 20…" at bounding box center [586, 432] width 540 height 37
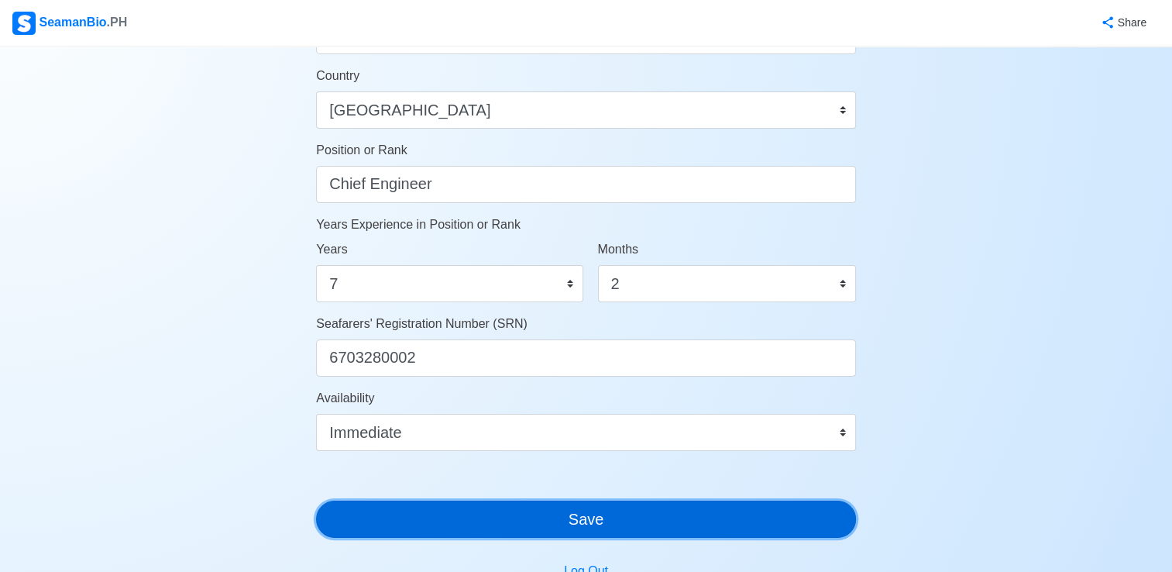
click at [569, 523] on button "Save" at bounding box center [586, 518] width 540 height 37
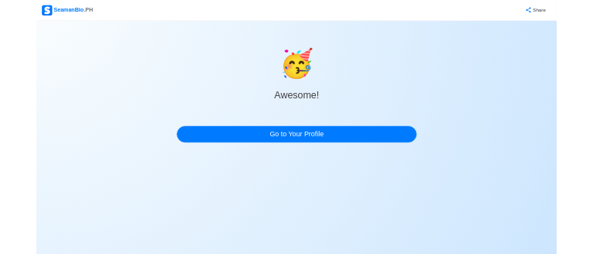
scroll to position [0, 0]
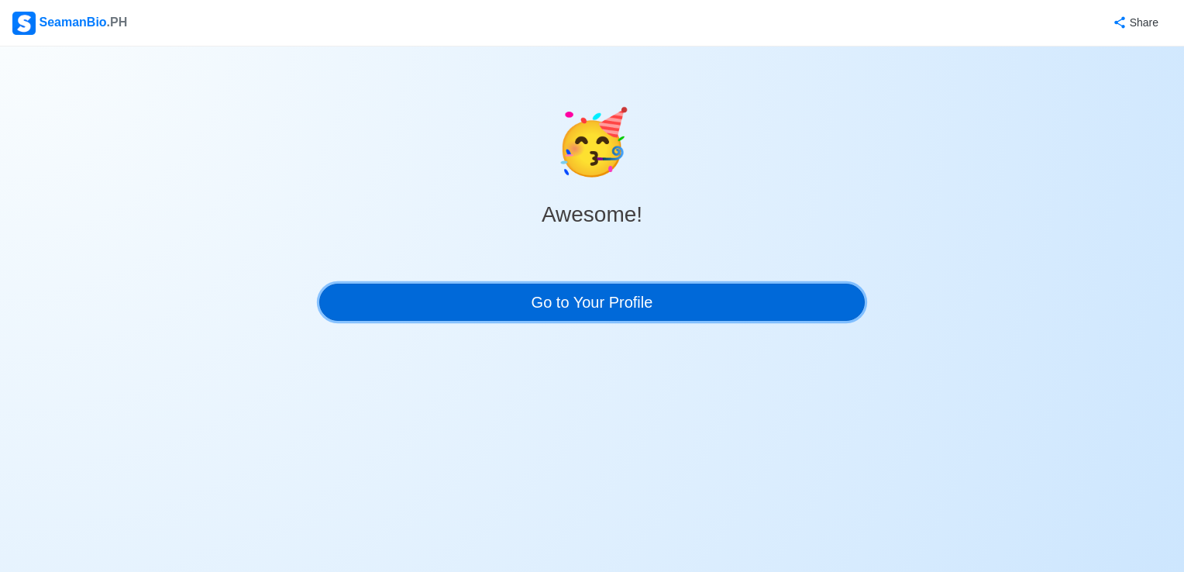
click at [576, 299] on link "Go to Your Profile" at bounding box center [591, 302] width 545 height 37
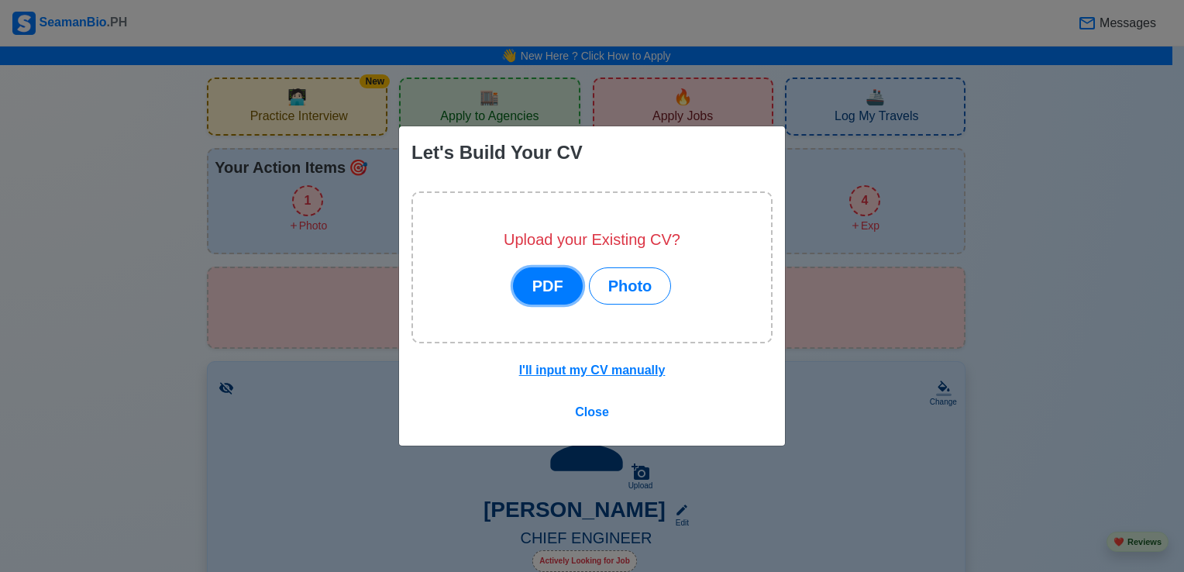
click at [538, 287] on button "PDF" at bounding box center [548, 285] width 70 height 37
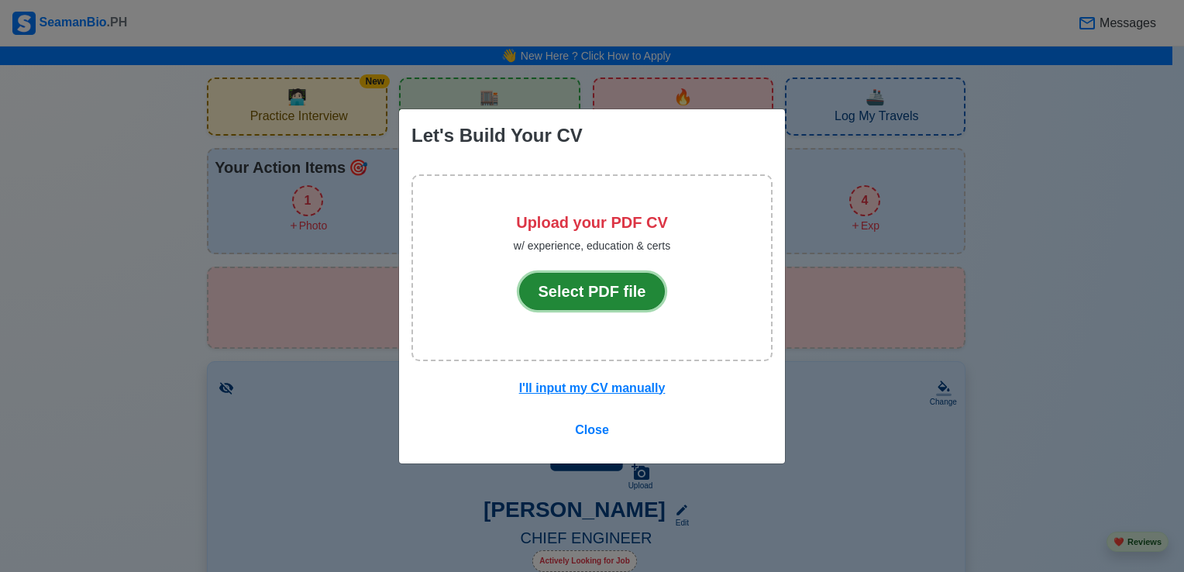
click at [560, 290] on button "Select PDF file" at bounding box center [592, 291] width 146 height 37
